Goal: Task Accomplishment & Management: Manage account settings

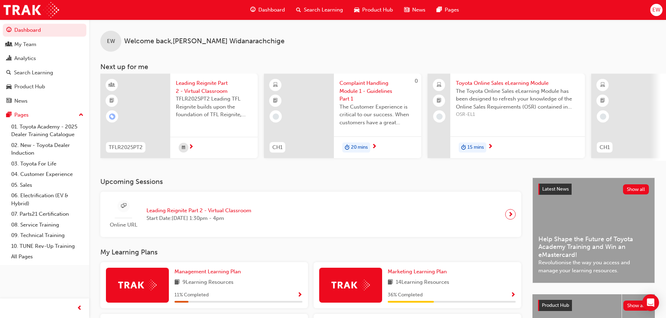
click at [651, 7] on div "EW" at bounding box center [656, 10] width 12 height 12
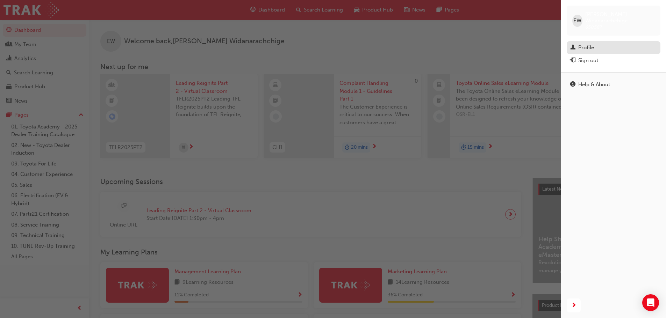
click at [584, 44] on div "Profile" at bounding box center [586, 48] width 16 height 8
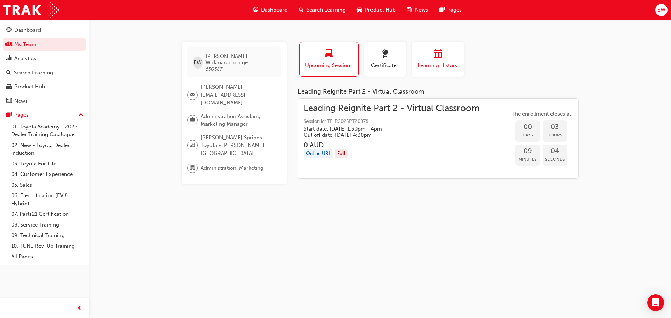
click at [427, 60] on div "button" at bounding box center [438, 55] width 42 height 11
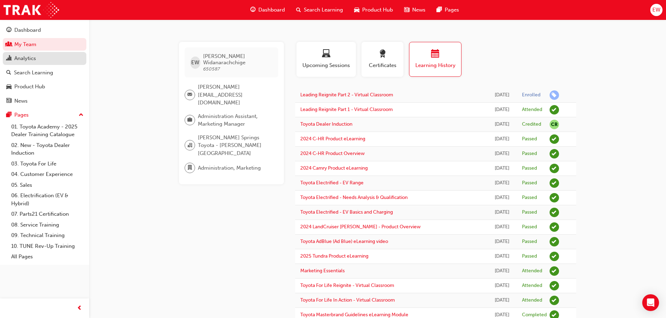
click at [36, 58] on div "Analytics" at bounding box center [44, 58] width 77 height 9
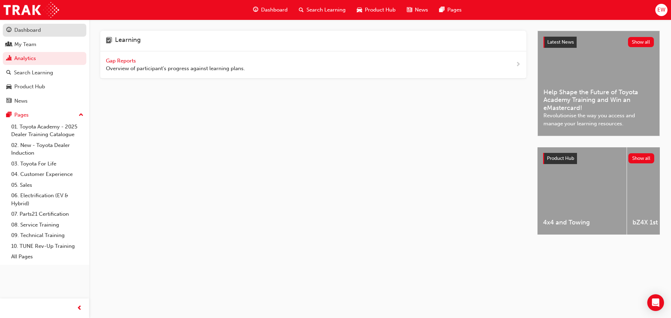
click at [47, 32] on div "Dashboard" at bounding box center [44, 30] width 77 height 9
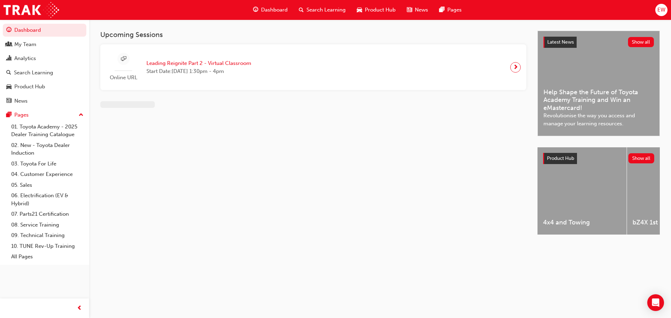
click at [280, 10] on span "Dashboard" at bounding box center [274, 10] width 27 height 8
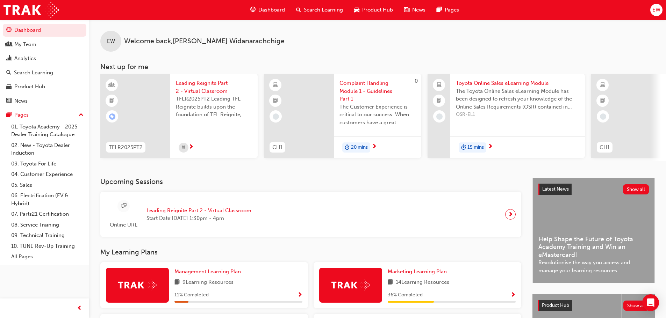
click at [654, 9] on span "EW" at bounding box center [656, 10] width 8 height 8
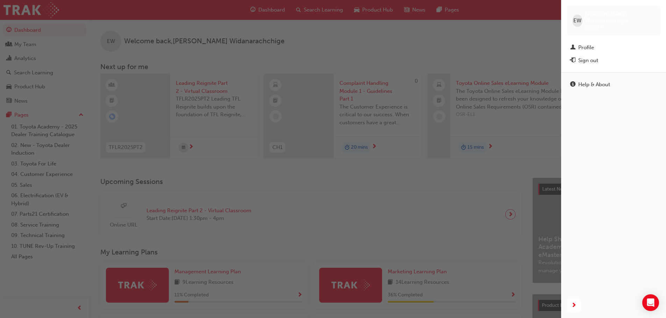
drag, startPoint x: 585, startPoint y: 52, endPoint x: 581, endPoint y: 55, distance: 4.6
click at [585, 57] on div "Sign out" at bounding box center [588, 61] width 20 height 8
